Goal: Check status: Check status

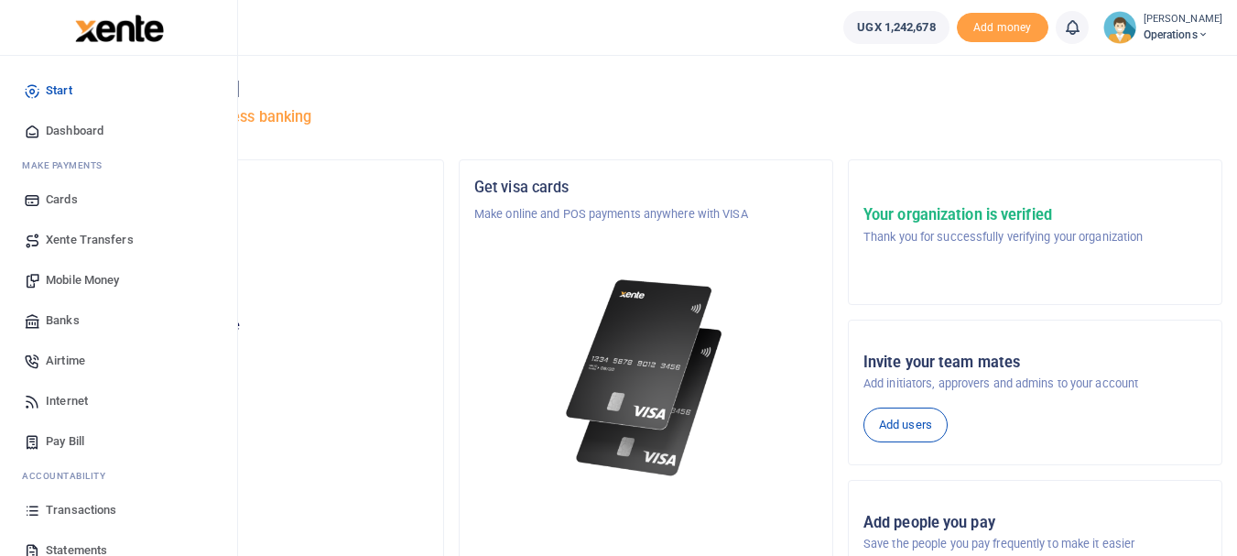
click at [82, 509] on span "Transactions" at bounding box center [81, 510] width 71 height 18
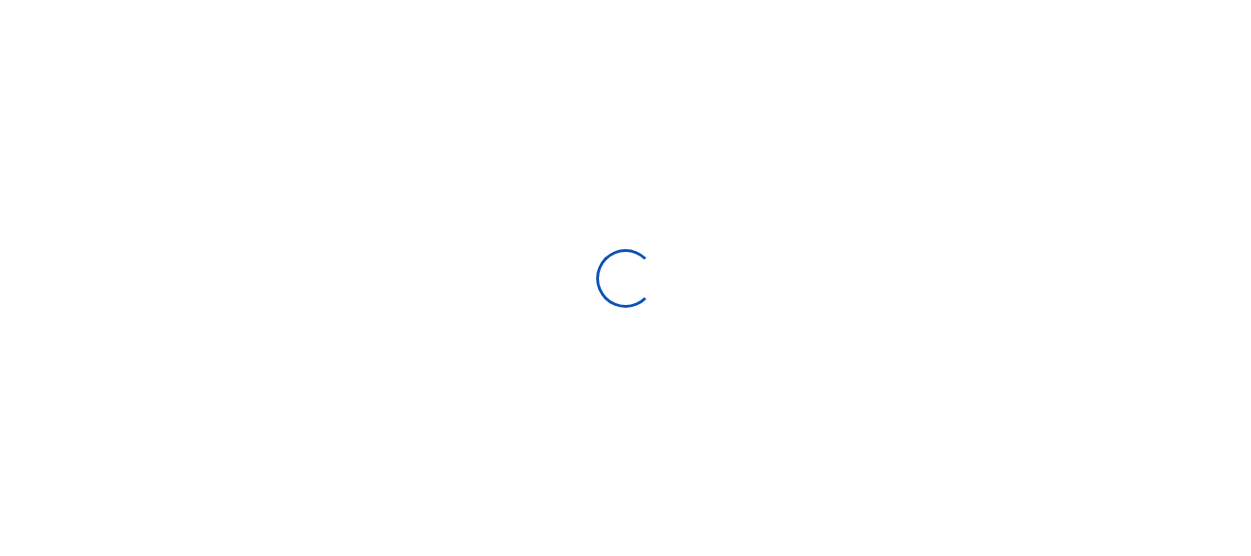
select select
type input "08/04/2025 - 09/02/2025"
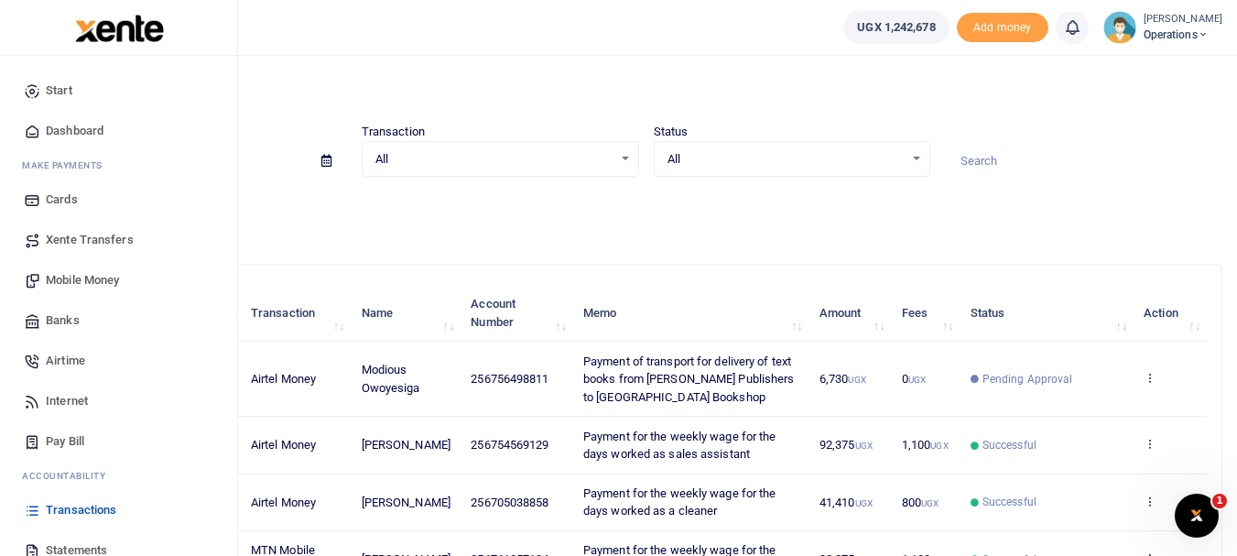
click at [160, 280] on link "Mobile Money" at bounding box center [119, 280] width 208 height 40
